Goal: Information Seeking & Learning: Learn about a topic

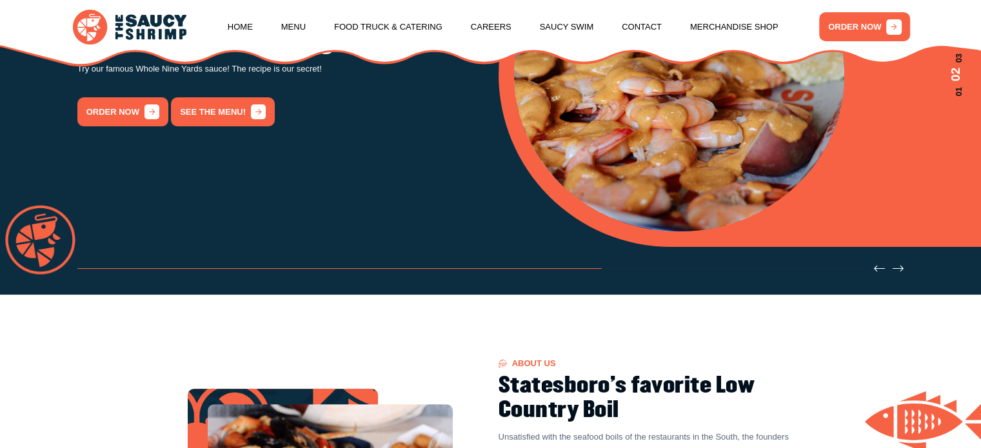
scroll to position [64, 0]
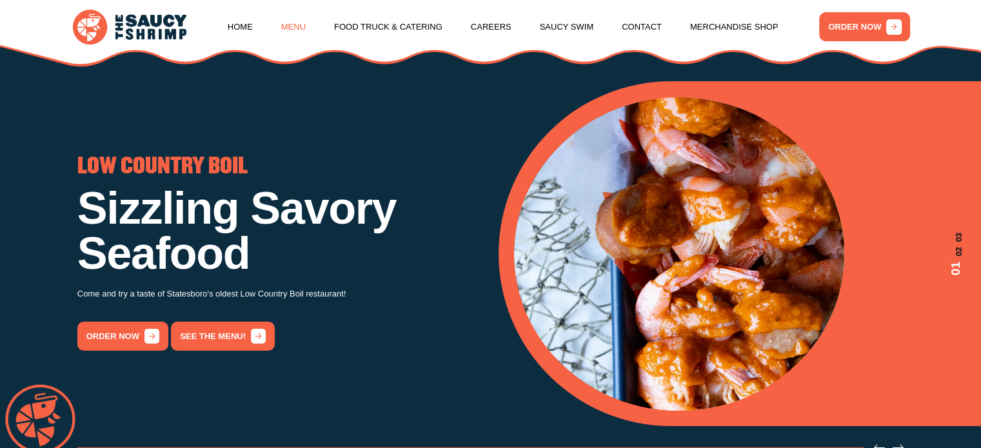
click at [286, 26] on link "Menu" at bounding box center [293, 27] width 24 height 49
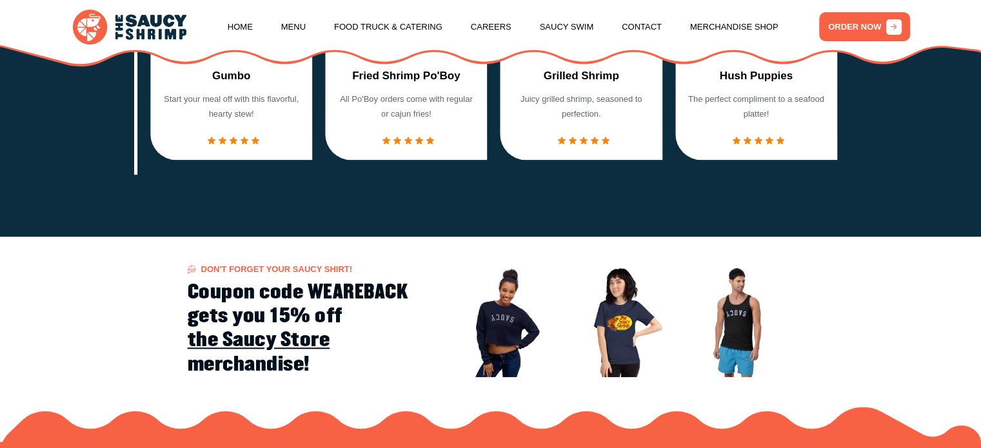
scroll to position [988, 0]
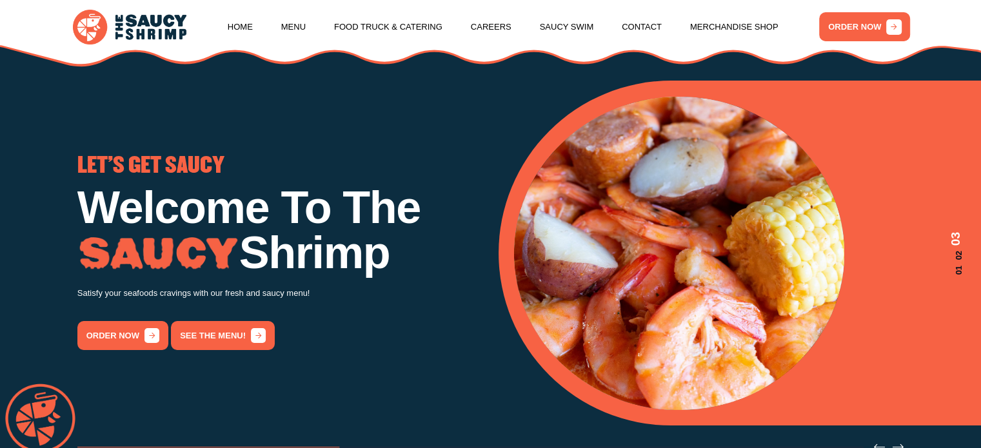
scroll to position [64, 0]
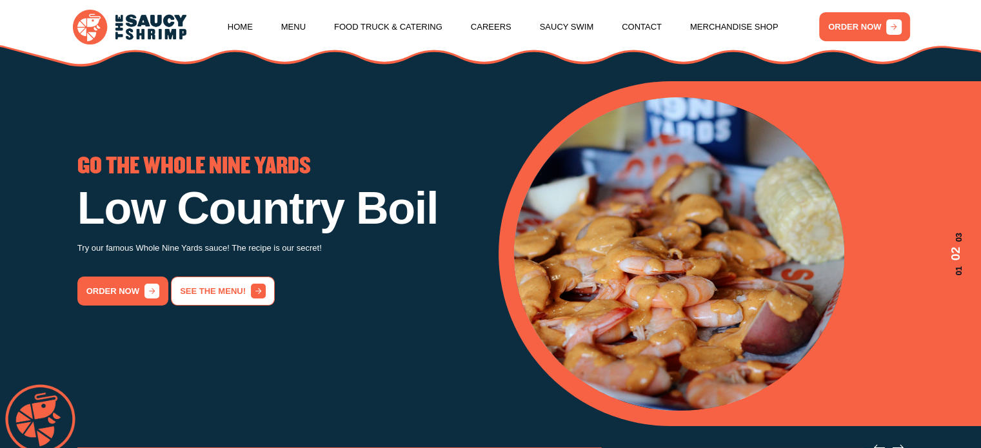
click at [255, 298] on icon "2 / 3" at bounding box center [258, 291] width 15 height 15
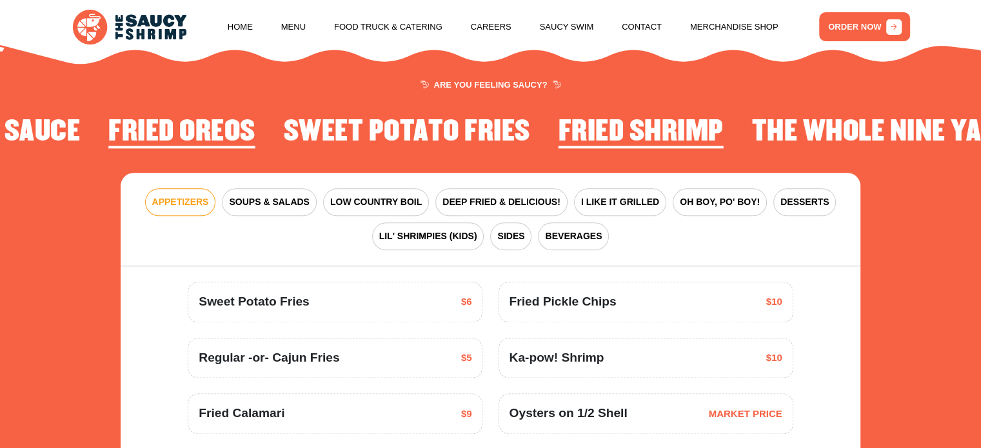
scroll to position [1503, 0]
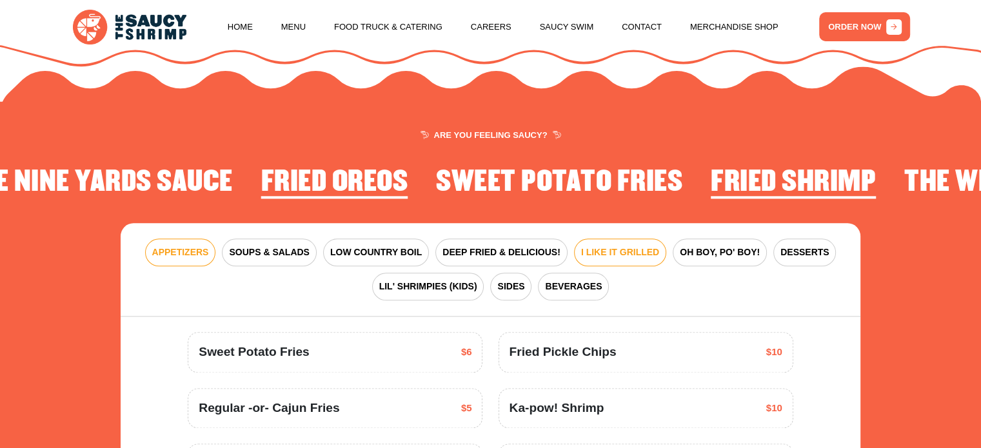
click at [611, 249] on span "I LIKE IT GRILLED" at bounding box center [620, 253] width 78 height 14
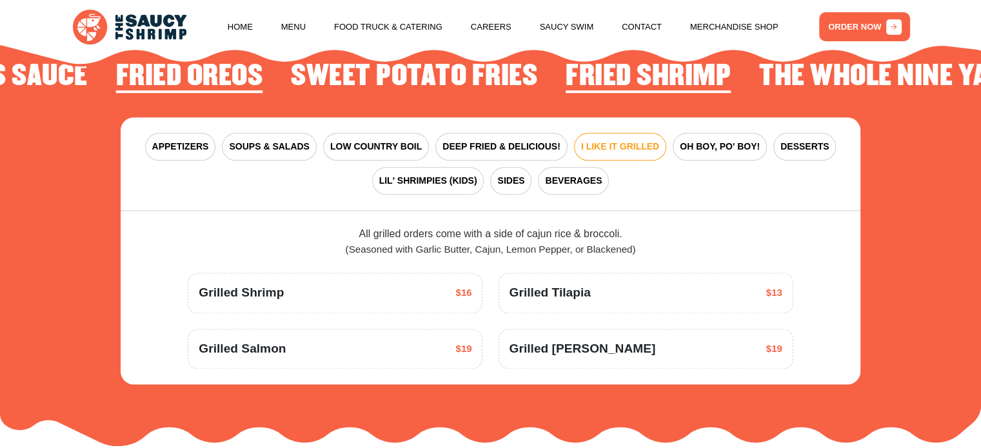
scroll to position [1632, 0]
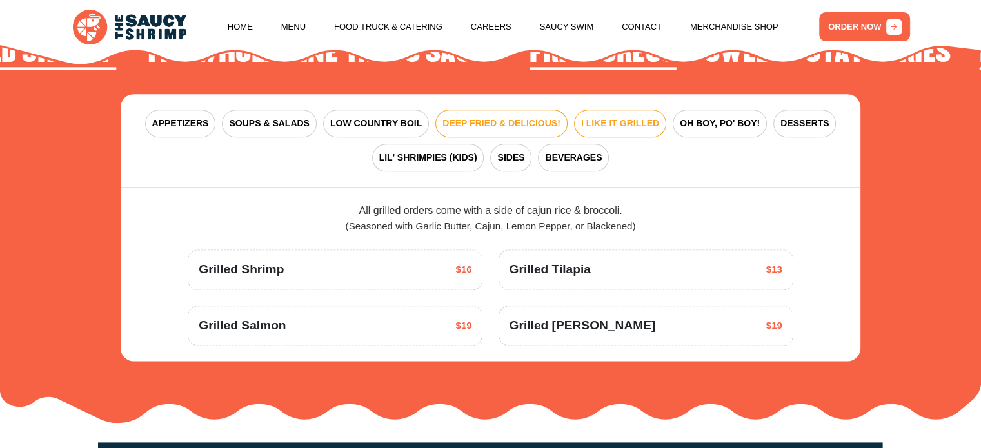
click at [527, 119] on span "DEEP FRIED & DELICIOUS!" at bounding box center [501, 124] width 118 height 14
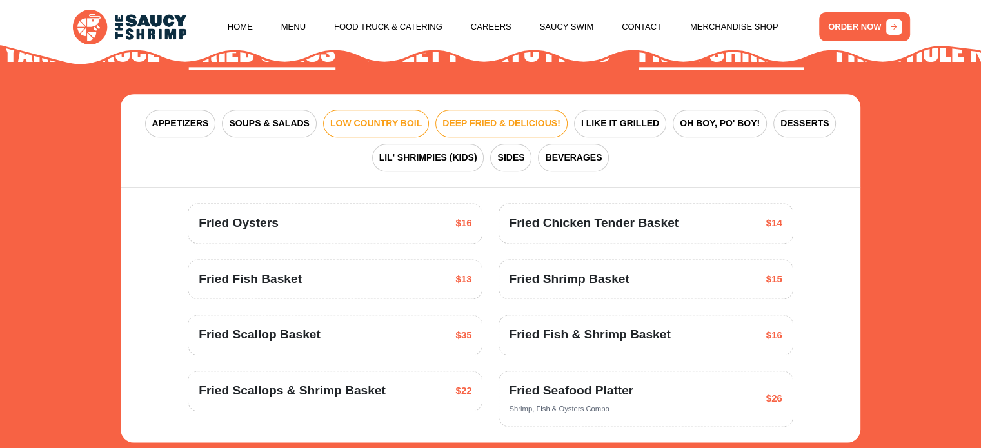
click at [387, 119] on span "LOW COUNTRY BOIL" at bounding box center [376, 124] width 92 height 14
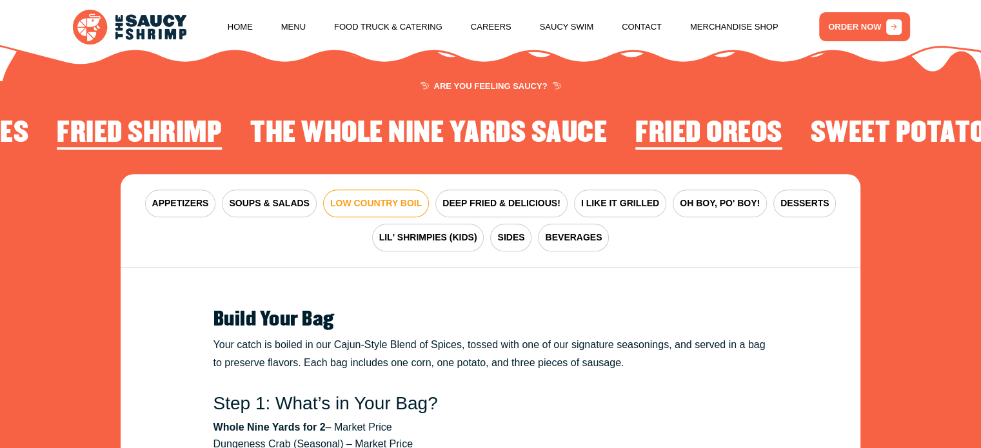
scroll to position [1568, 0]
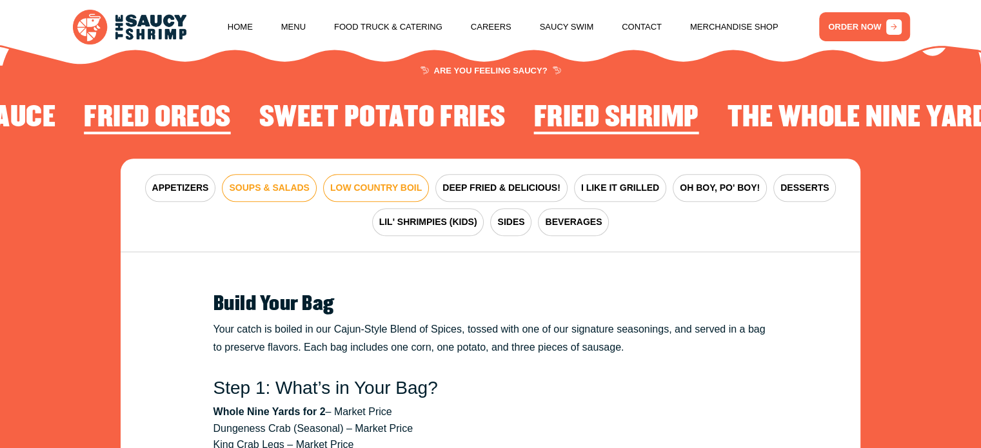
click at [277, 188] on span "SOUPS & SALADS" at bounding box center [269, 188] width 80 height 14
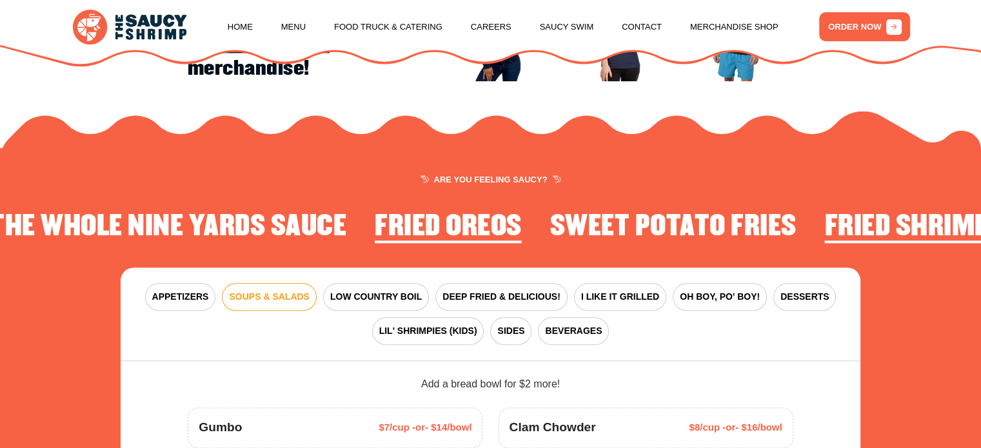
scroll to position [1439, 0]
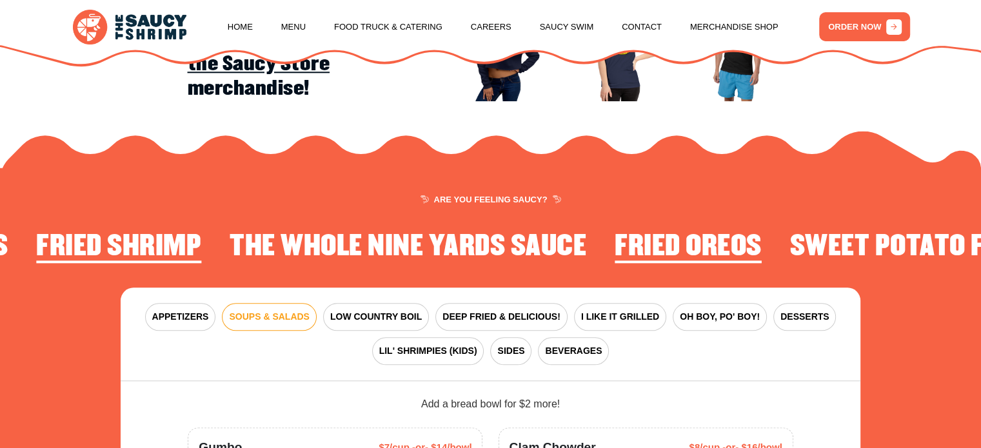
click at [727, 353] on div "APPETIZERS SOUPS & SALADS LOW COUNTRY BOIL DEEP FRIED & DELICIOUS! I LIKE IT GR…" at bounding box center [490, 334] width 739 height 93
